Goal: Contribute content: Add original content to the website for others to see

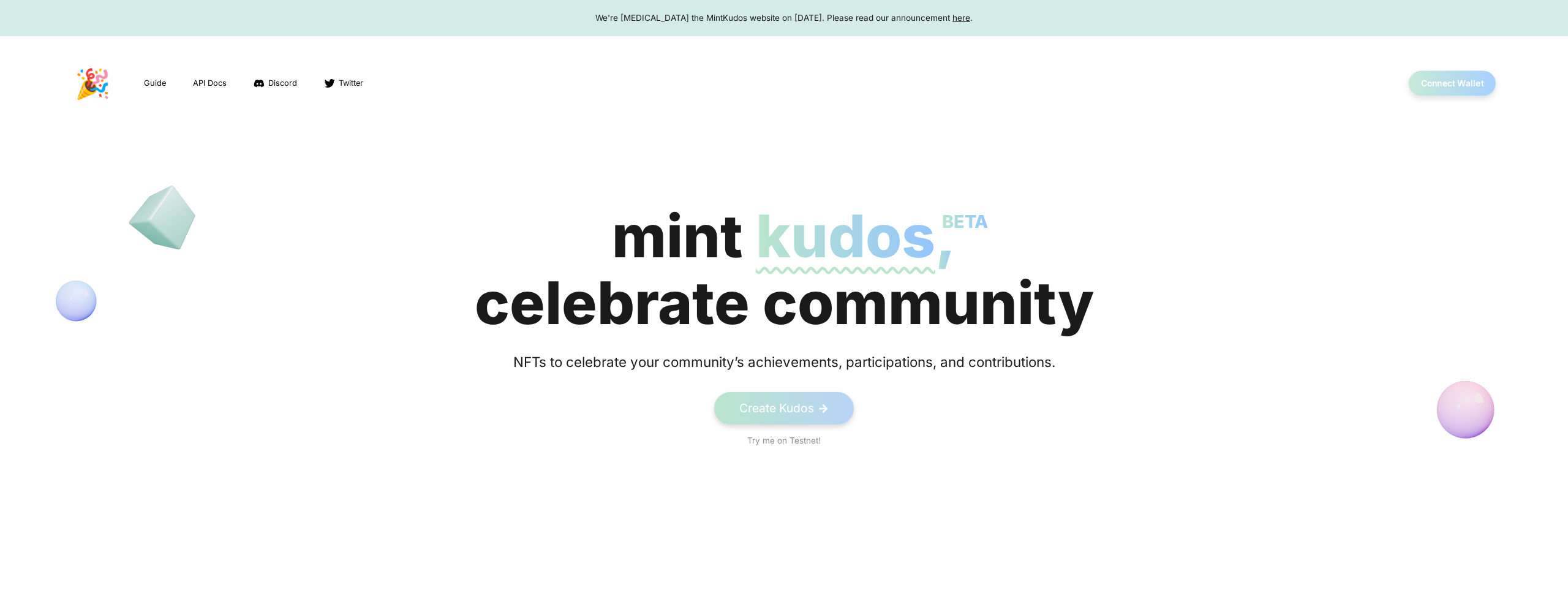
click at [1451, 88] on button "Connect Wallet" at bounding box center [1452, 84] width 87 height 25
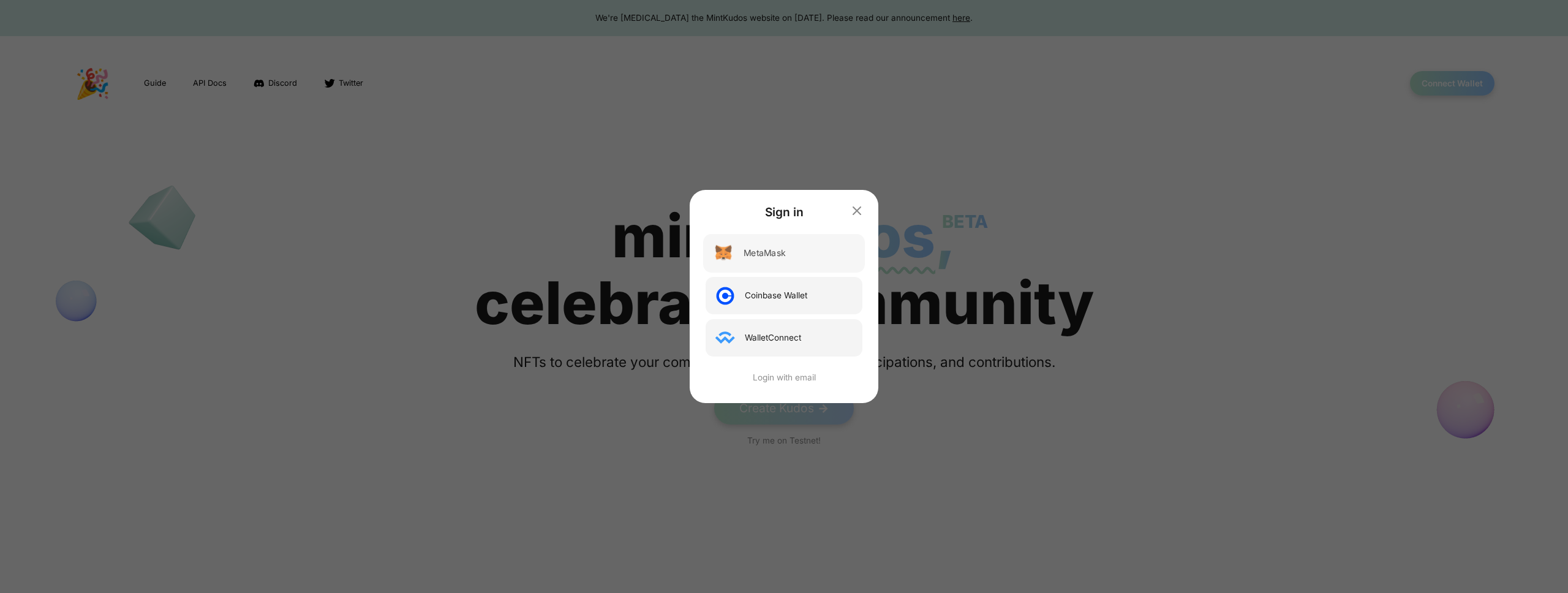
click at [775, 248] on div "MetaMask" at bounding box center [764, 253] width 41 height 13
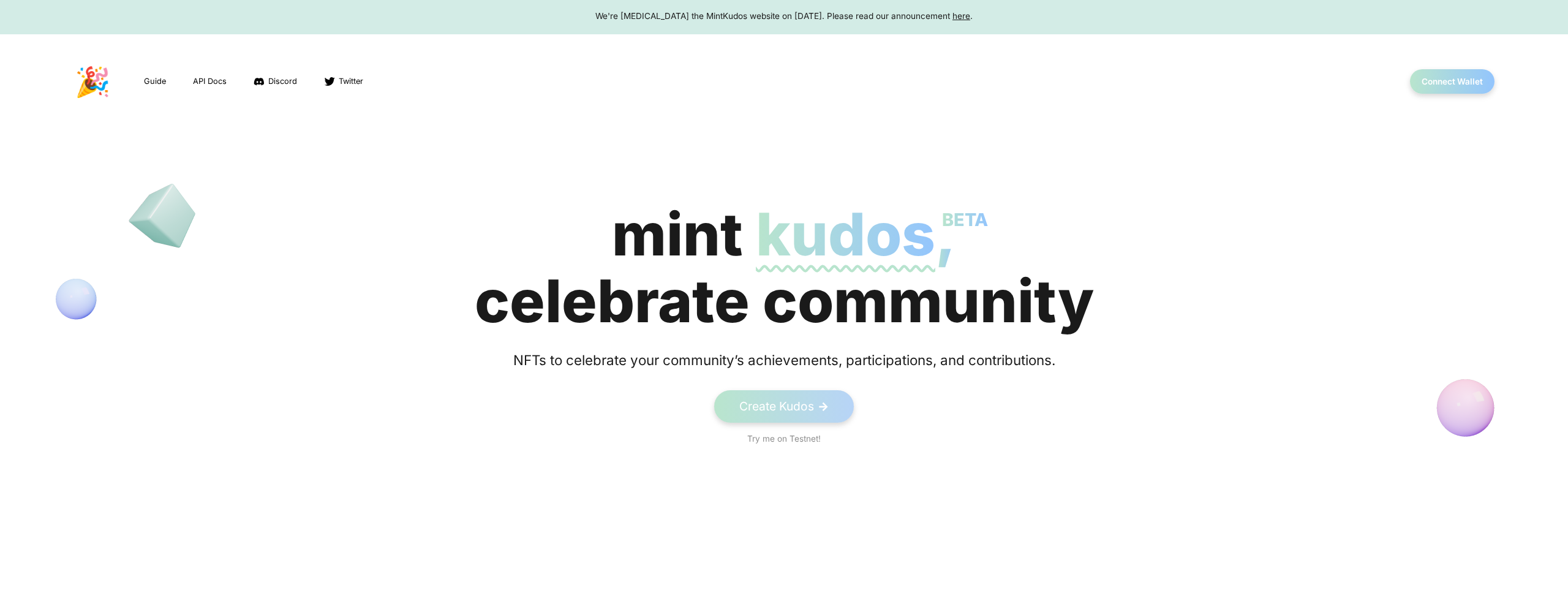
scroll to position [3, 0]
click at [791, 396] on link "Create Kudos ->" at bounding box center [784, 406] width 147 height 34
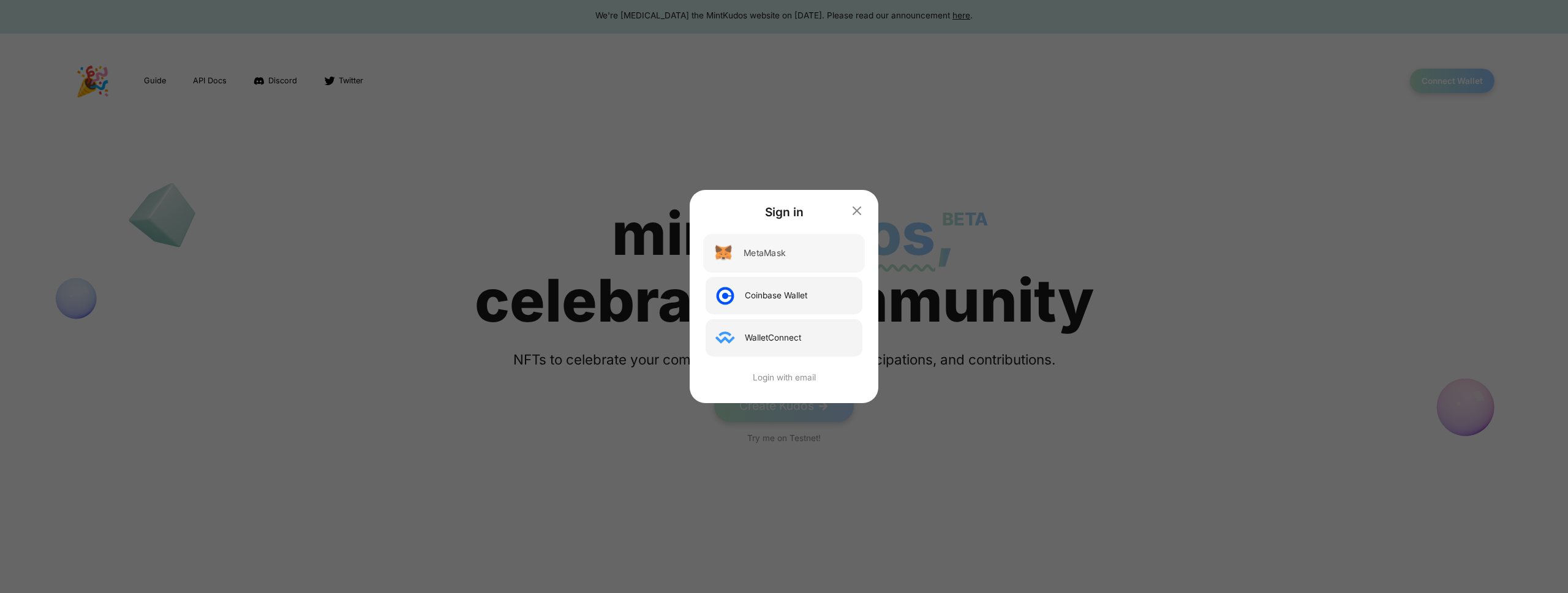
click at [791, 258] on div "MetaMask" at bounding box center [784, 253] width 162 height 39
click at [792, 285] on div "Coinbase Wallet" at bounding box center [784, 296] width 162 height 39
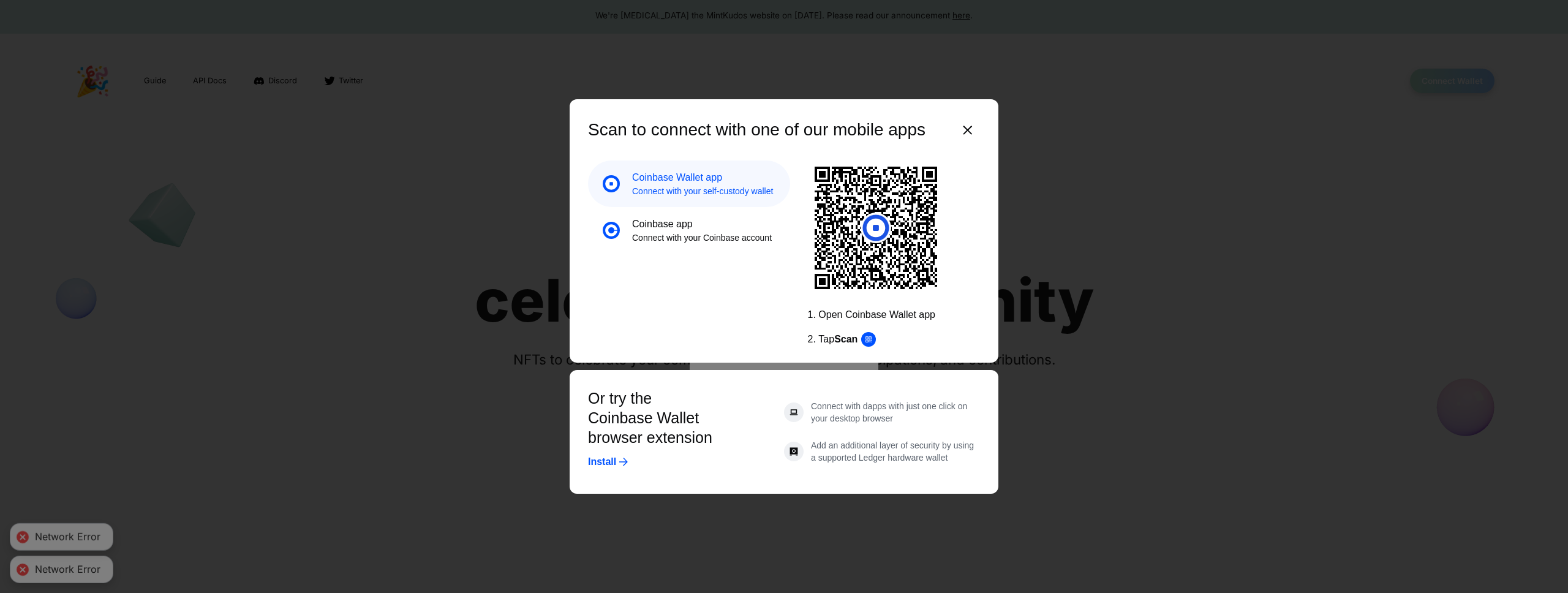
click at [966, 132] on icon "button" at bounding box center [968, 130] width 9 height 9
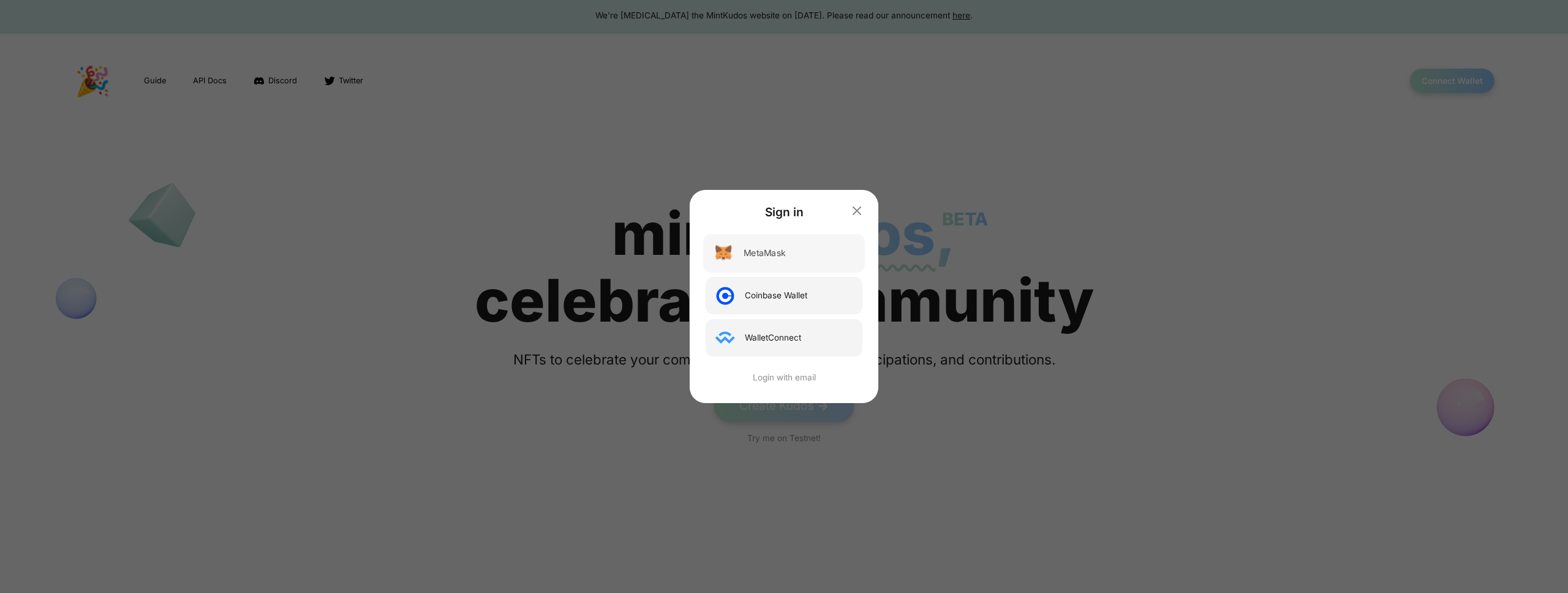
click at [761, 260] on div "MetaMask" at bounding box center [784, 253] width 162 height 39
click at [851, 213] on icon "button" at bounding box center [857, 211] width 15 height 15
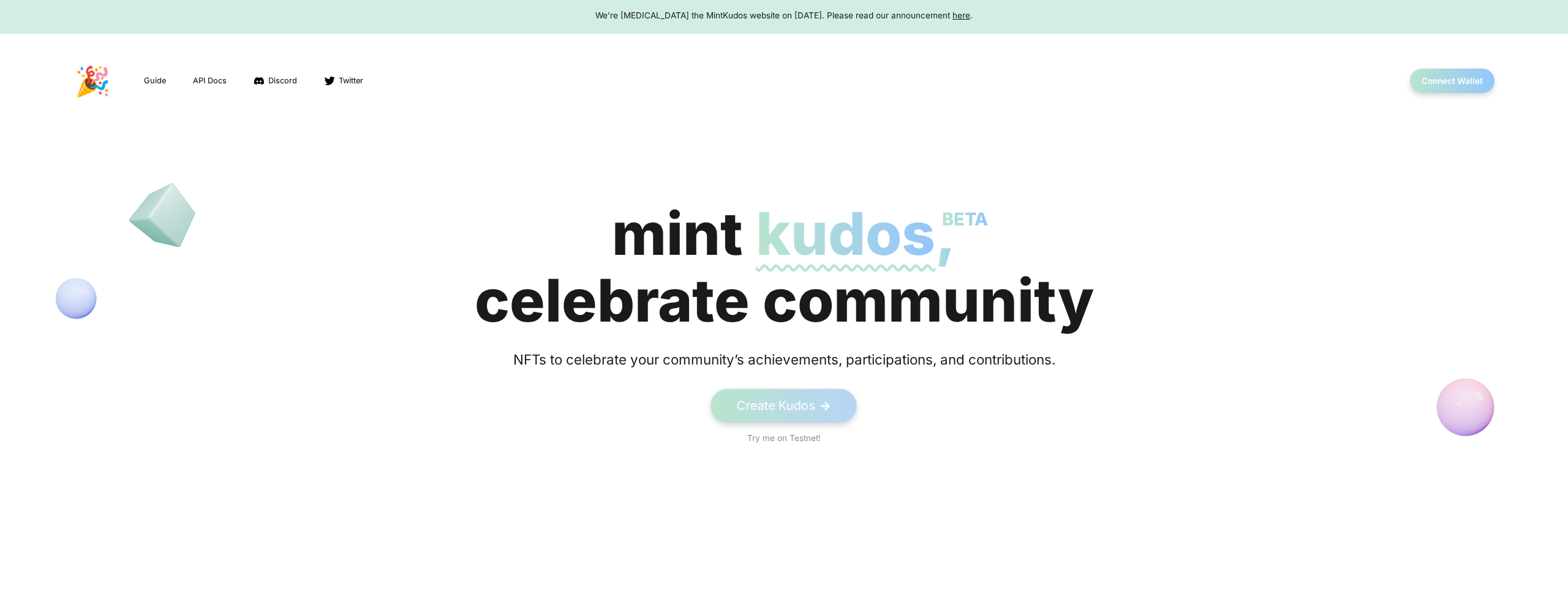
click at [781, 409] on link "Create Kudos ->" at bounding box center [784, 406] width 147 height 34
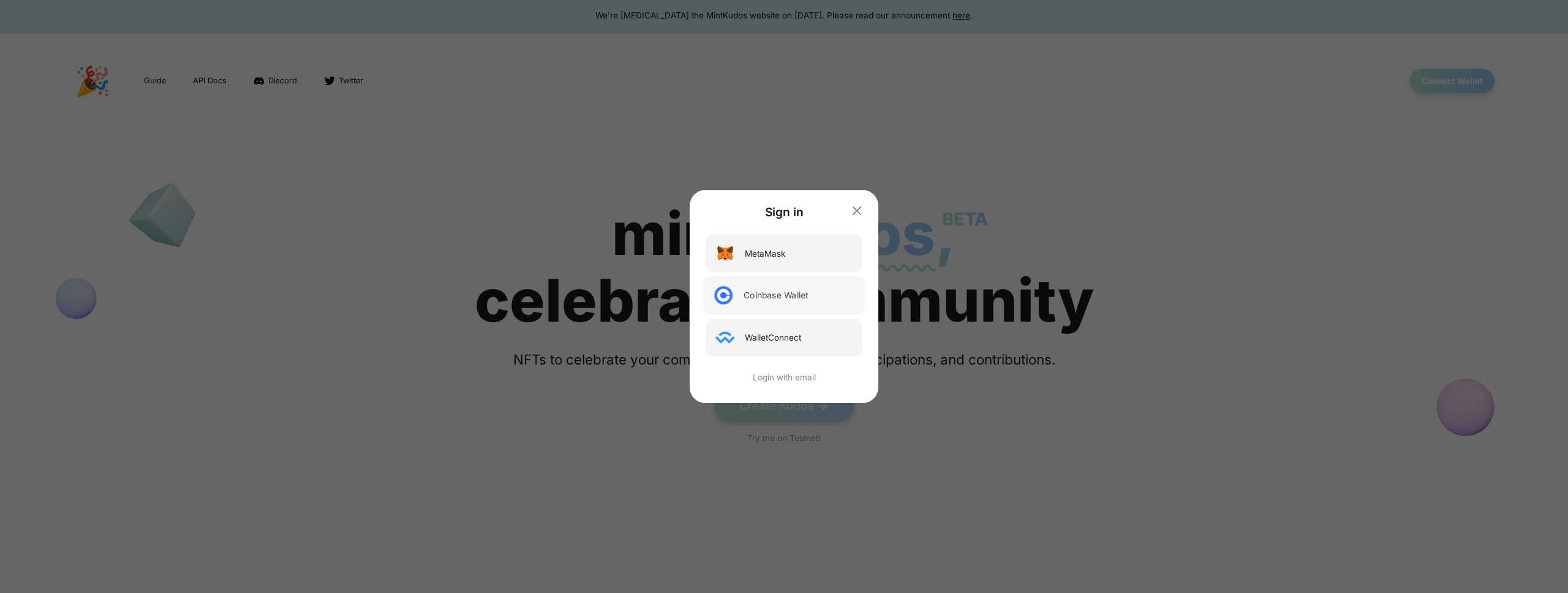
click at [784, 303] on div "Coinbase Wallet" at bounding box center [784, 296] width 162 height 39
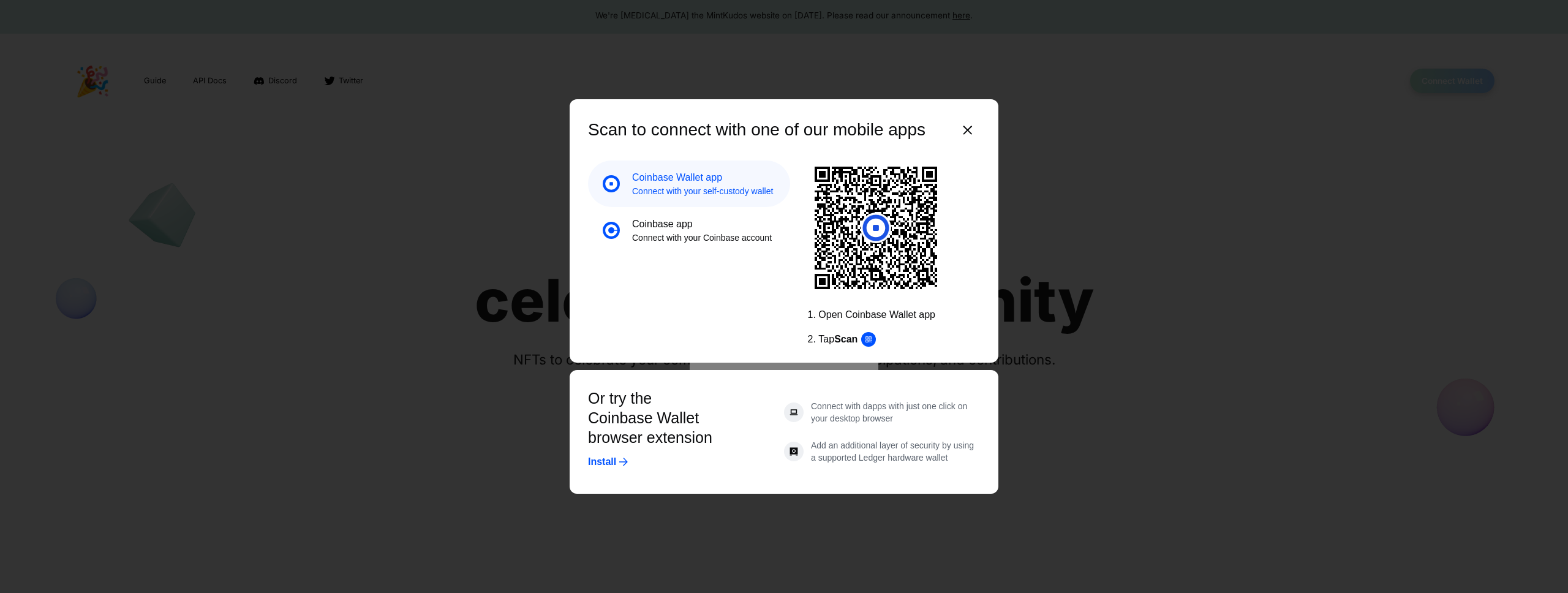
click at [740, 232] on p "Connect with your Coinbase account" at bounding box center [702, 237] width 139 height 12
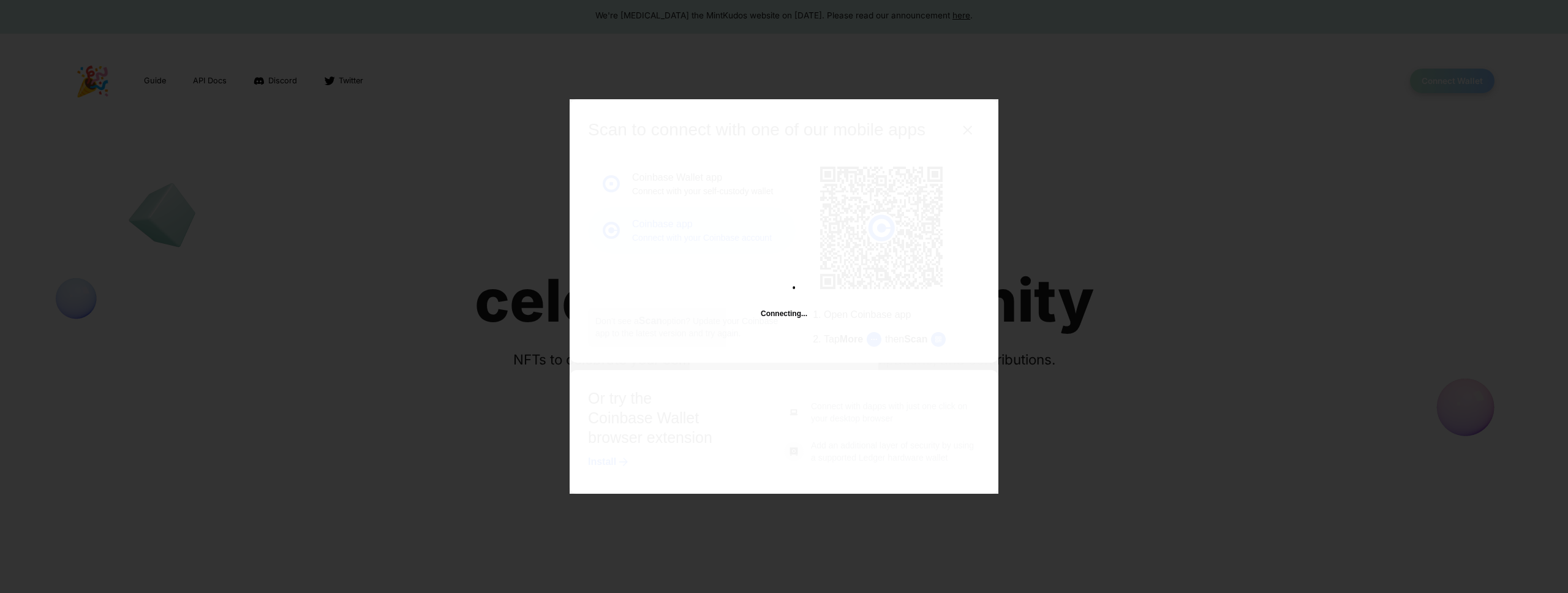
click at [742, 191] on div "Connecting..." at bounding box center [784, 296] width 429 height 394
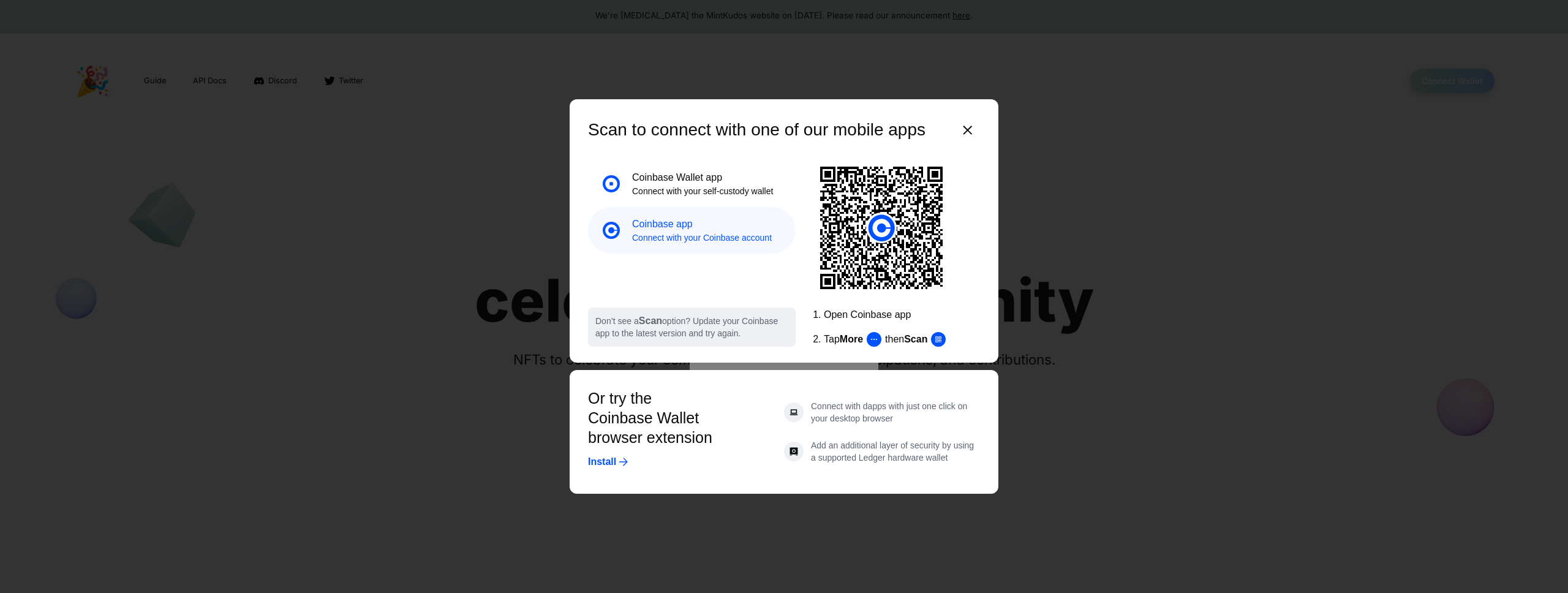
click at [741, 189] on p "Connect with your self-custody wallet" at bounding box center [703, 191] width 141 height 12
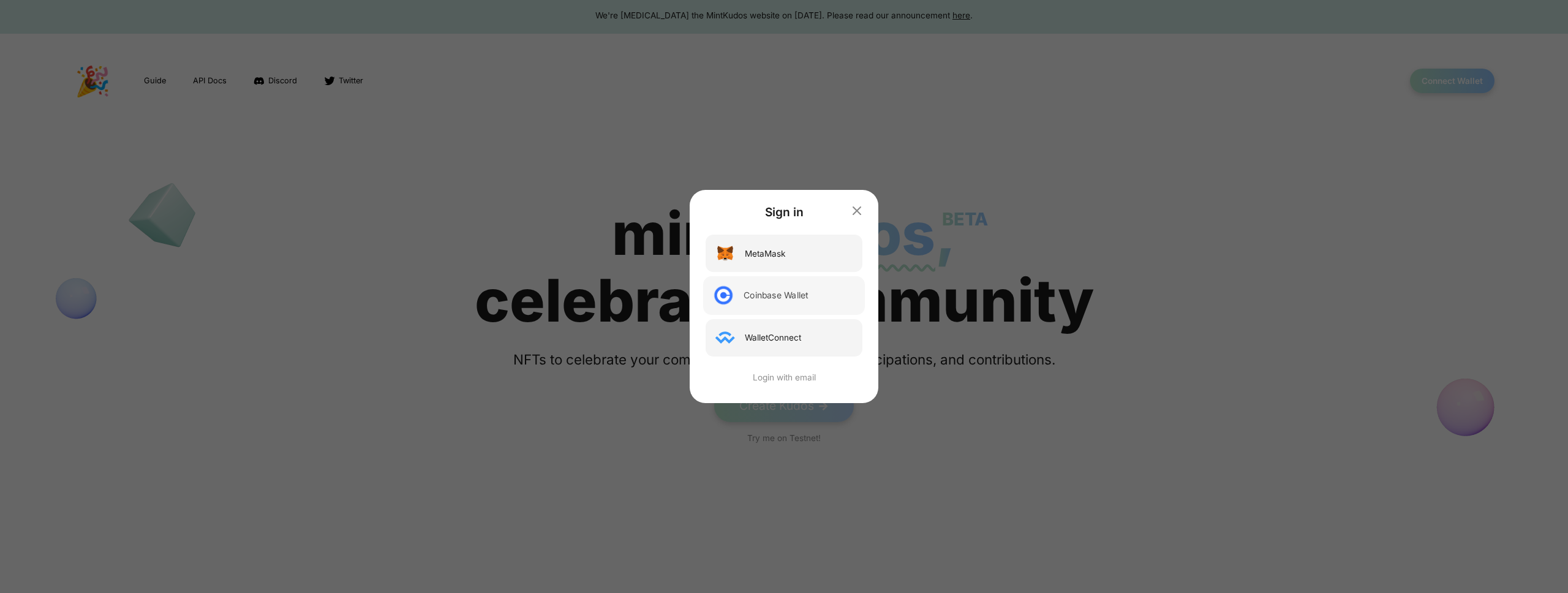
click at [771, 299] on div "Coinbase Wallet" at bounding box center [775, 296] width 64 height 13
click at [684, 262] on div "Sign in MetaMask Coinbase Wallet WalletConnect Login with email" at bounding box center [784, 296] width 1568 height 593
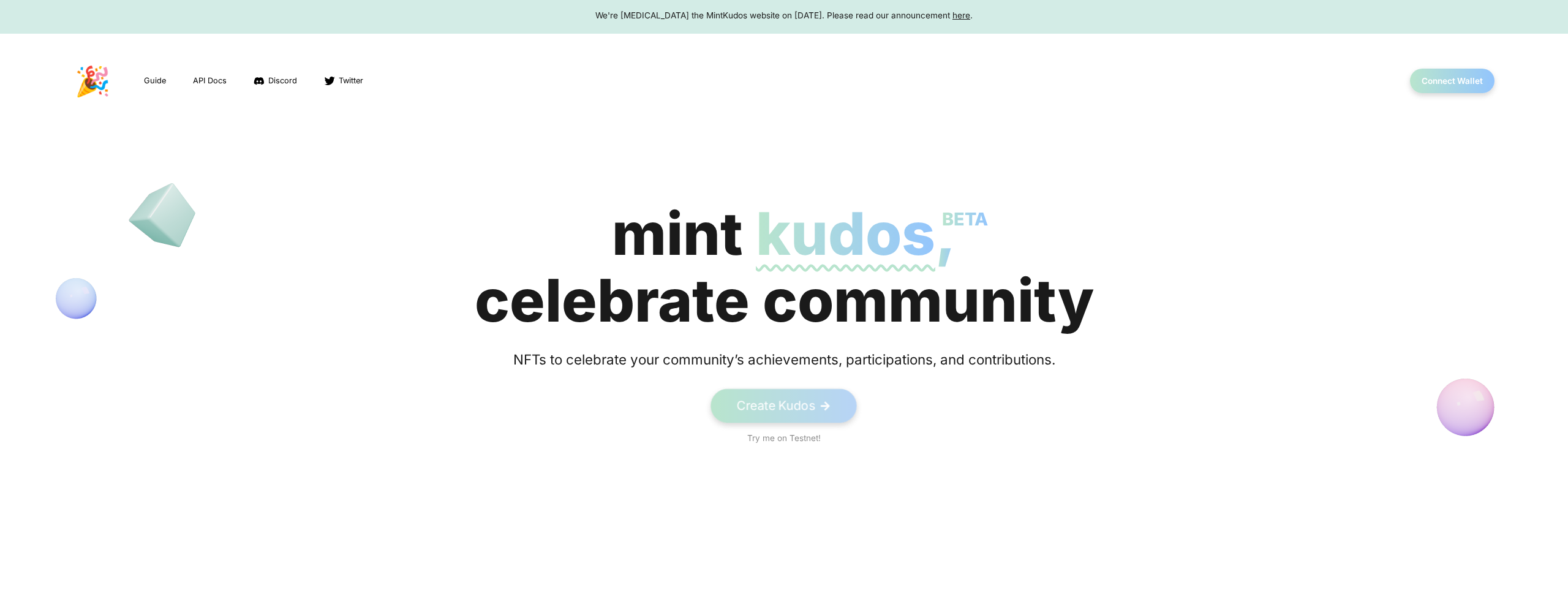
click at [792, 414] on link "Create Kudos ->" at bounding box center [784, 406] width 147 height 34
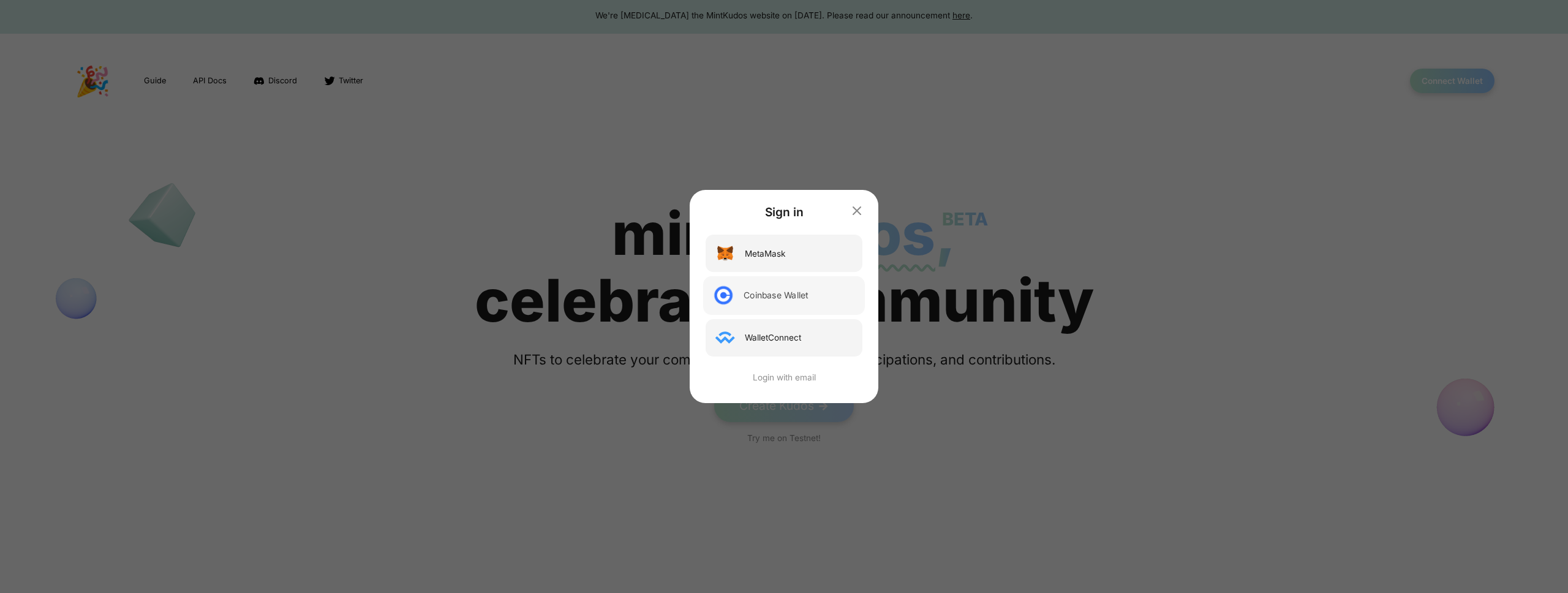
click at [803, 295] on div "Coinbase Wallet" at bounding box center [775, 296] width 64 height 13
click at [858, 208] on icon "button" at bounding box center [857, 211] width 15 height 15
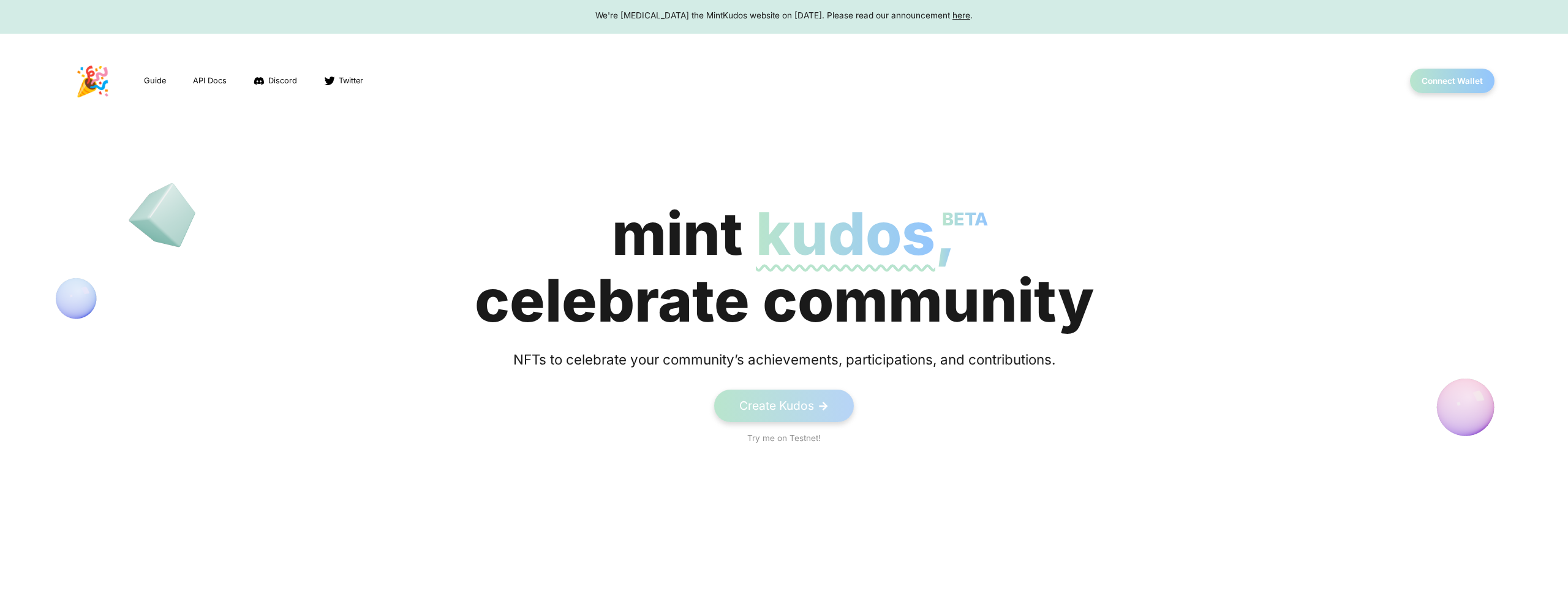
scroll to position [0, 0]
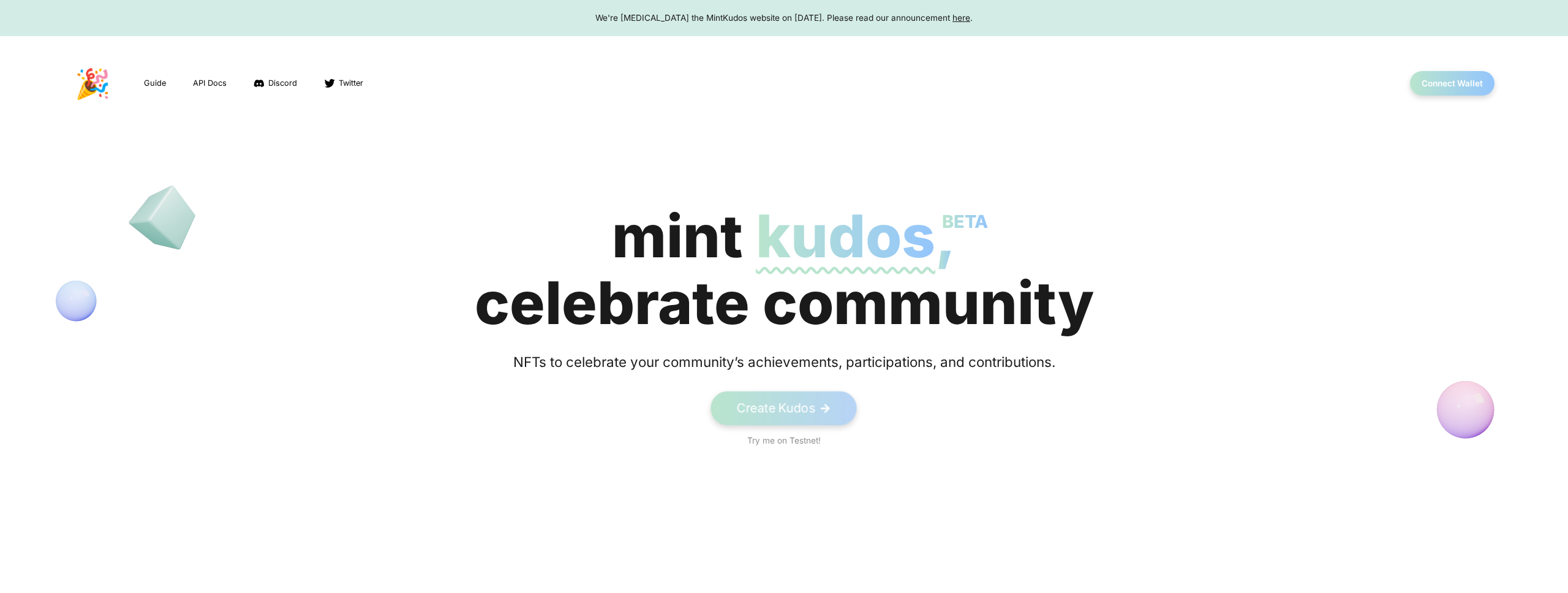
click at [765, 410] on link "Create Kudos ->" at bounding box center [784, 409] width 147 height 34
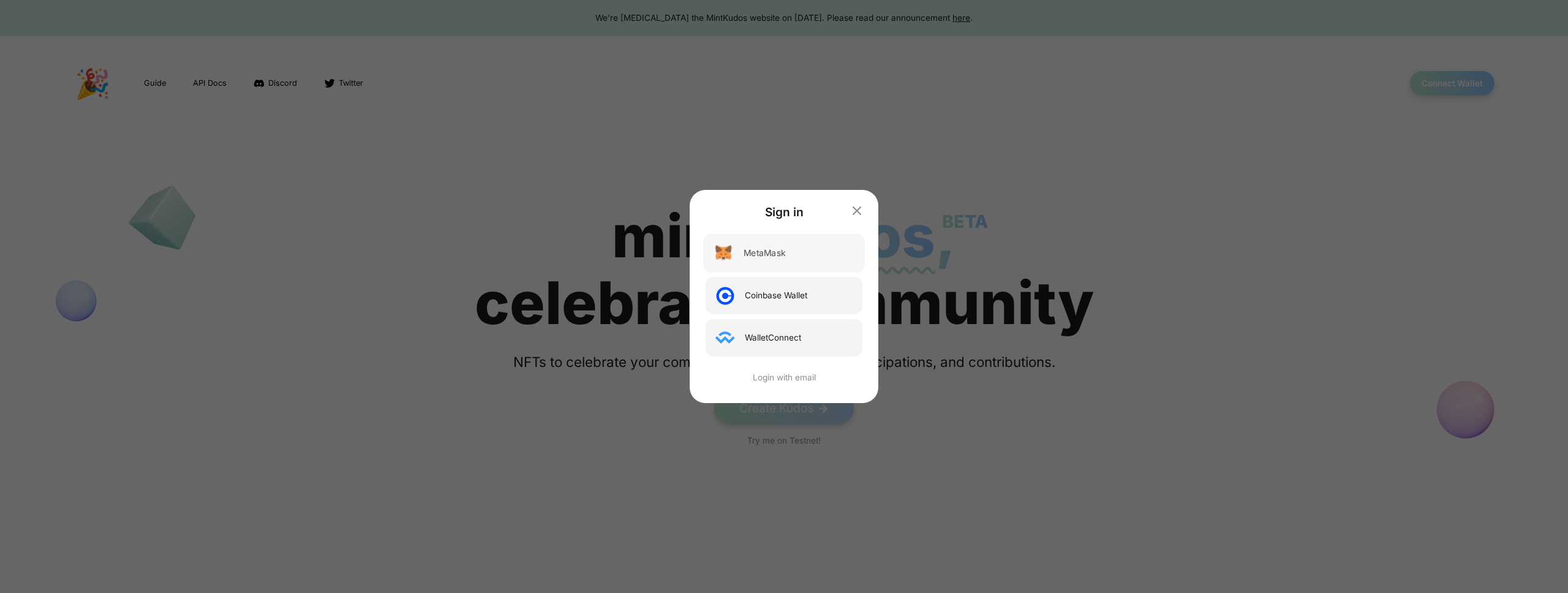
click at [736, 263] on div "MetaMask" at bounding box center [784, 253] width 162 height 39
click at [863, 212] on icon "button" at bounding box center [857, 211] width 15 height 15
